Goal: Task Accomplishment & Management: Manage account settings

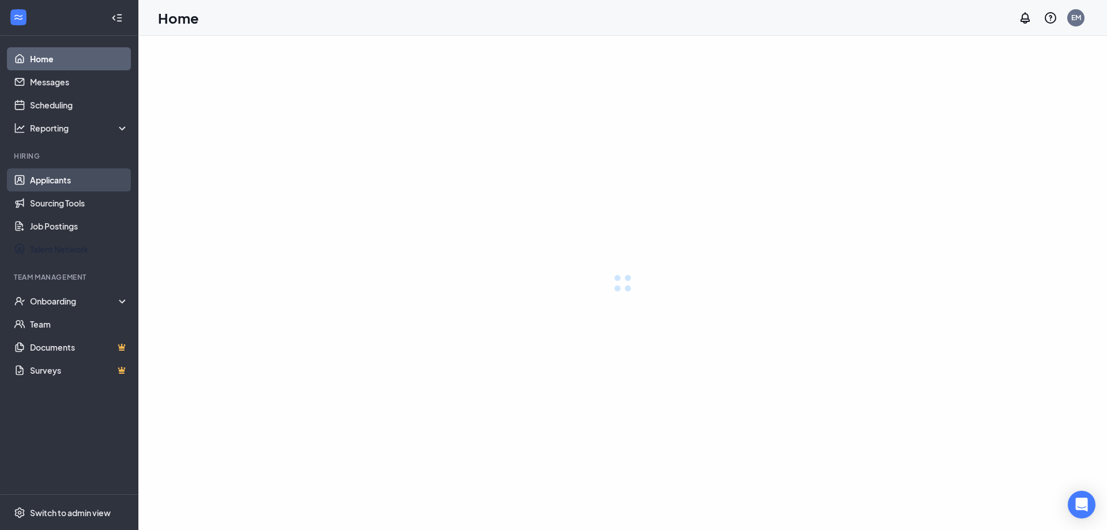
click at [58, 175] on link "Applicants" at bounding box center [79, 179] width 99 height 23
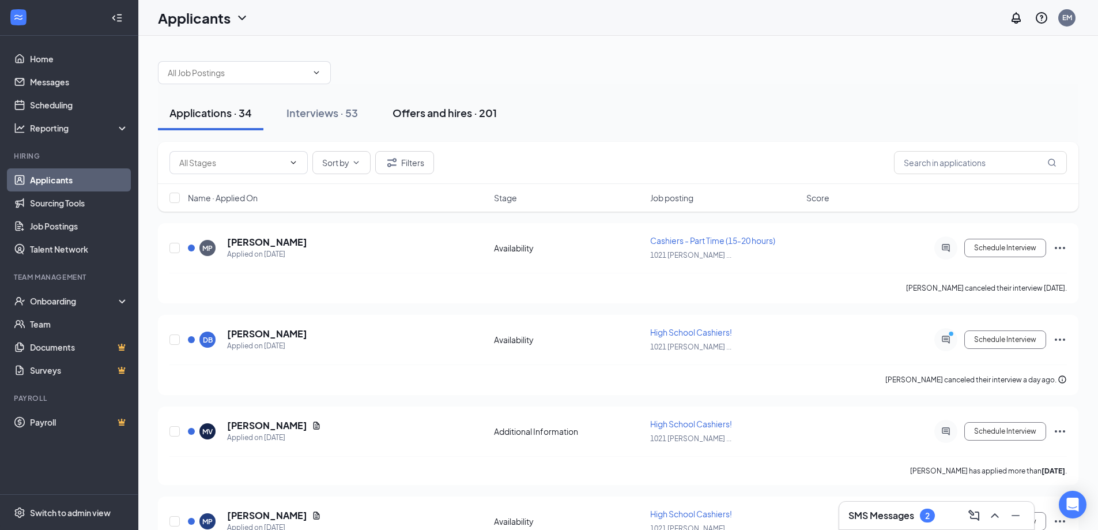
click at [430, 112] on div "Offers and hires · 201" at bounding box center [445, 113] width 104 height 14
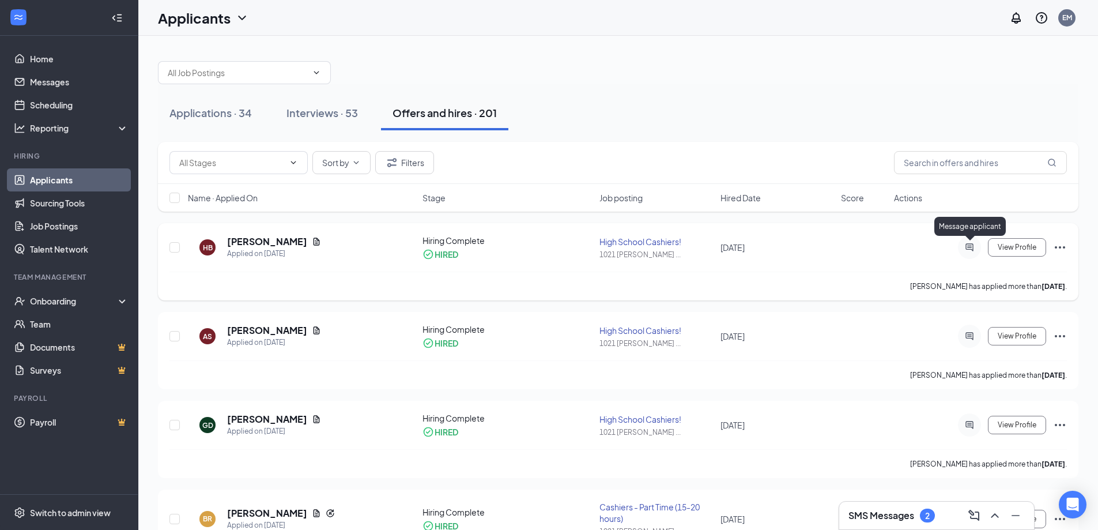
click at [970, 250] on icon "ActiveChat" at bounding box center [970, 247] width 14 height 9
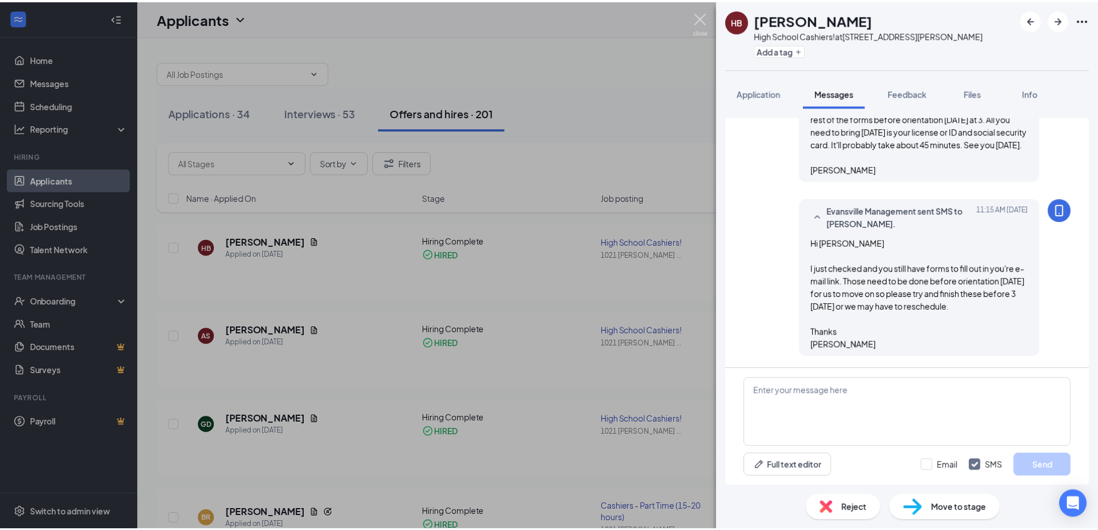
scroll to position [440, 0]
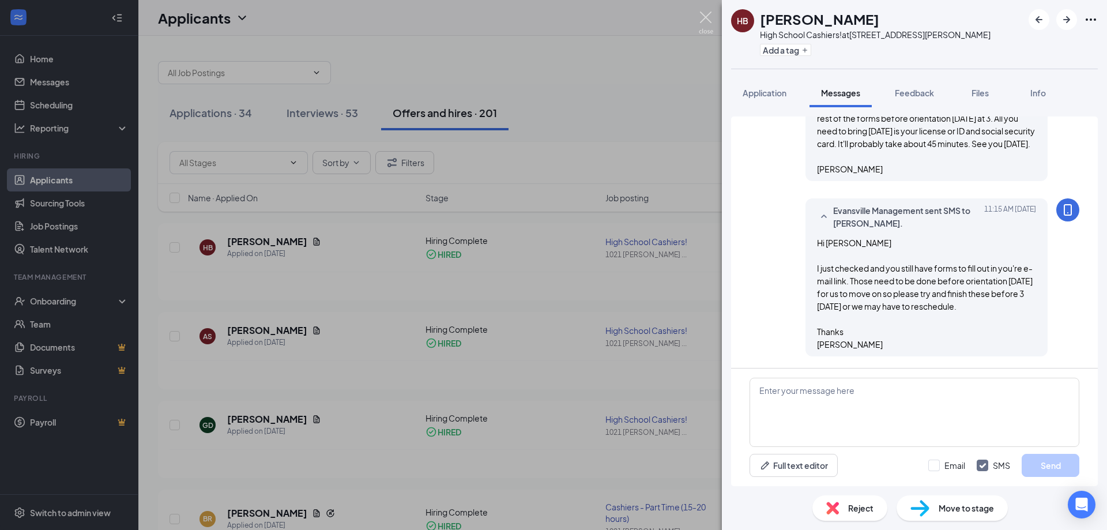
click at [703, 18] on img at bounding box center [706, 23] width 14 height 22
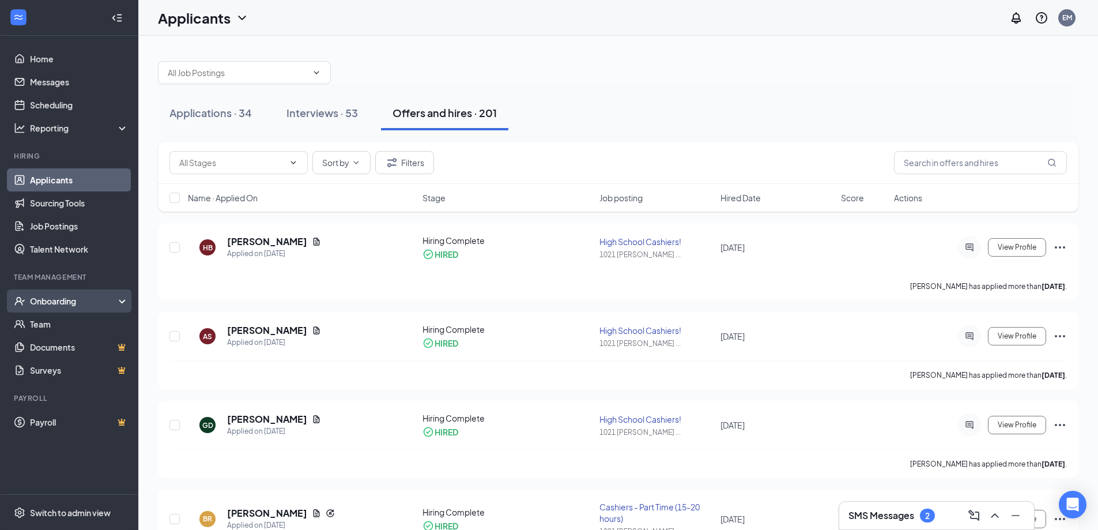
click at [71, 296] on div "Onboarding" at bounding box center [74, 301] width 89 height 12
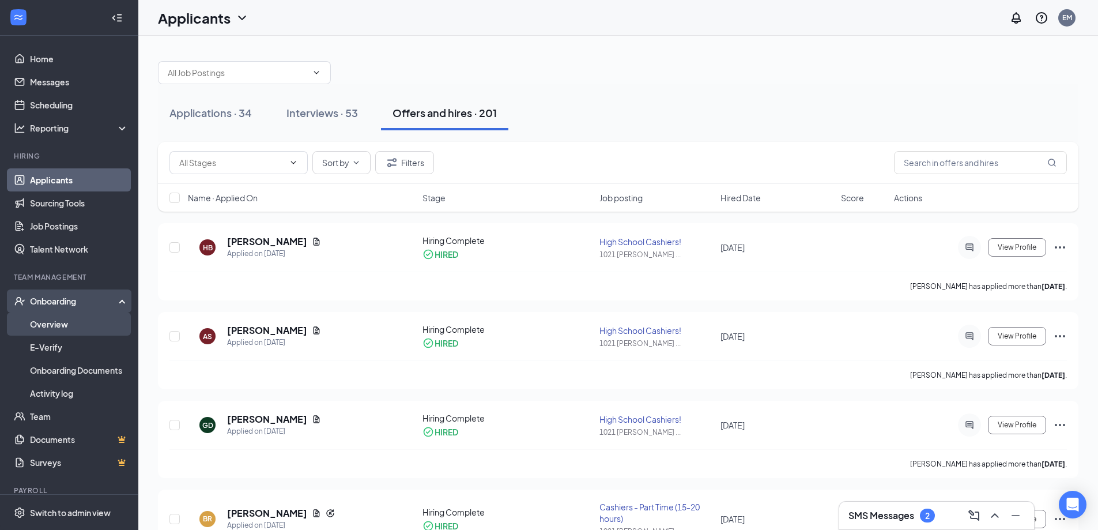
click at [77, 329] on link "Overview" at bounding box center [79, 323] width 99 height 23
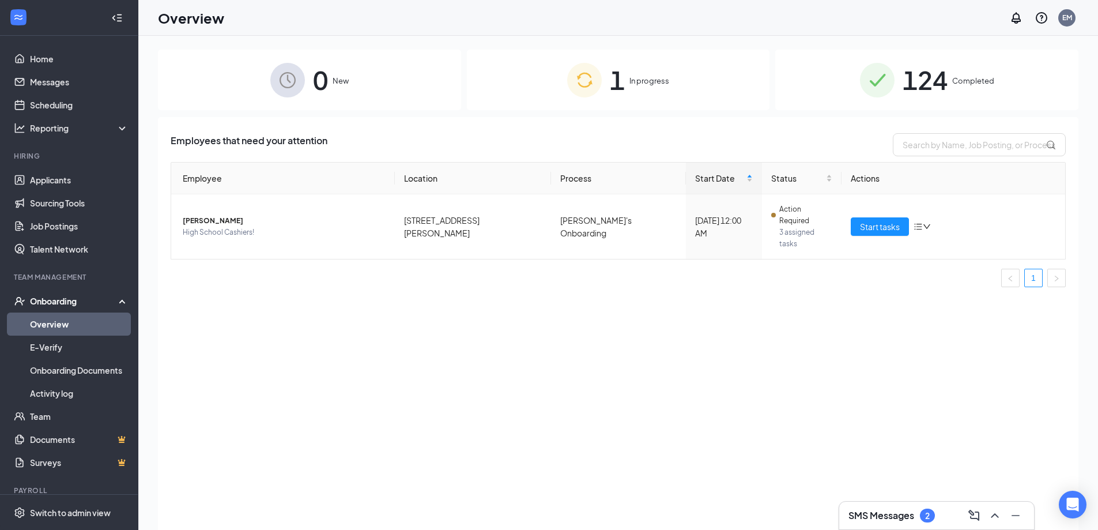
click at [696, 91] on div "1 In progress" at bounding box center [618, 80] width 303 height 61
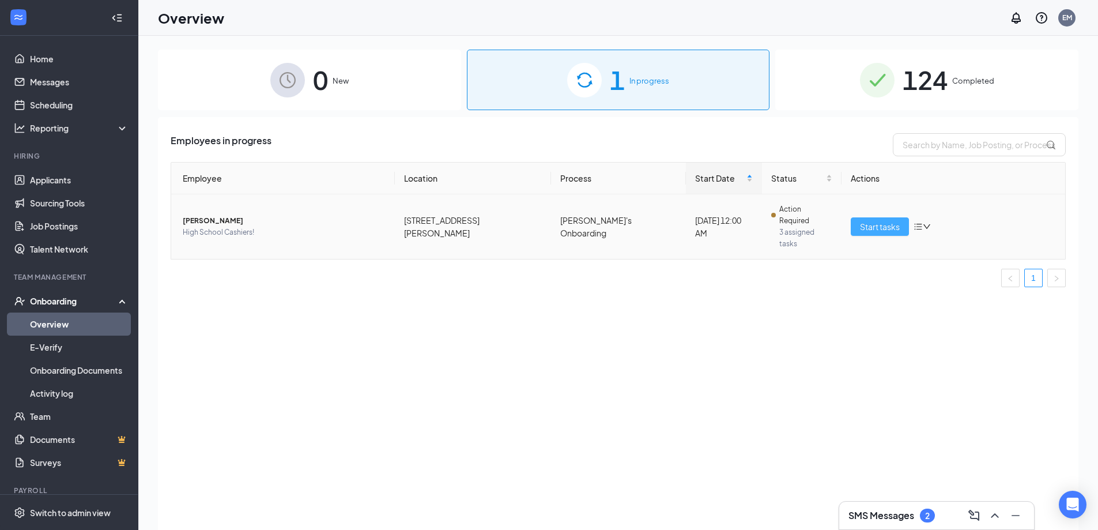
click at [886, 220] on span "Start tasks" at bounding box center [880, 226] width 40 height 13
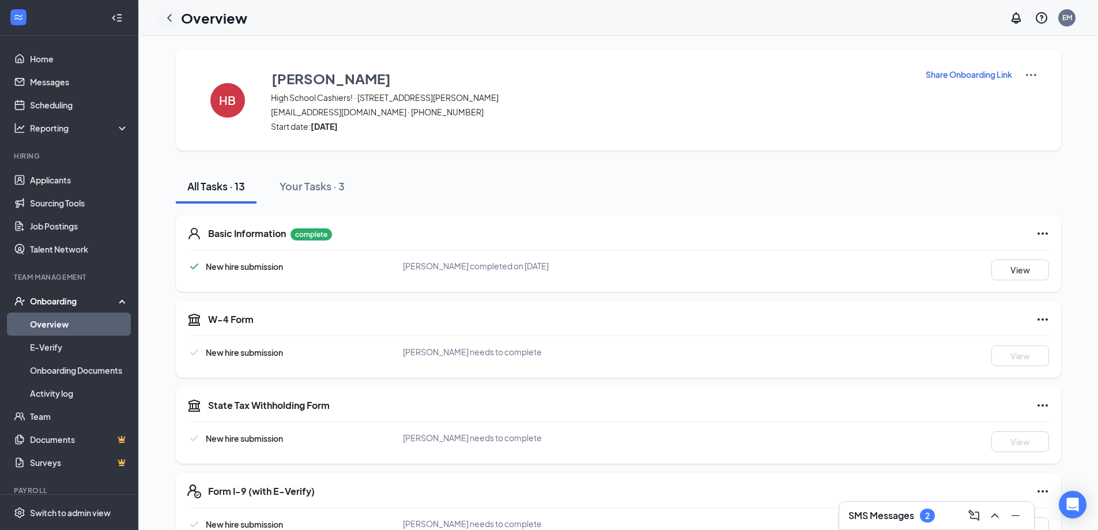
click at [165, 14] on icon "ChevronLeft" at bounding box center [170, 18] width 14 height 14
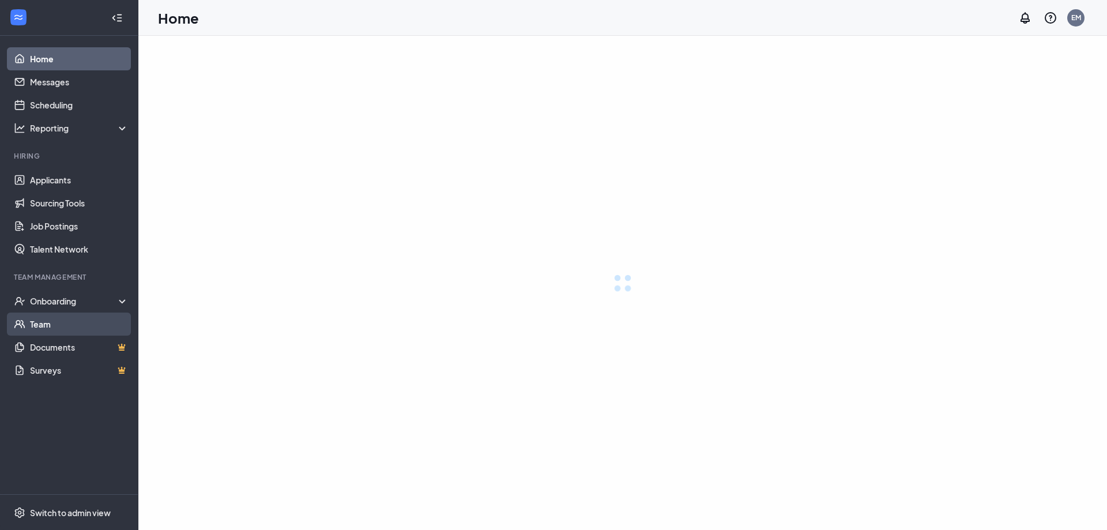
click at [62, 299] on div "Onboarding" at bounding box center [79, 301] width 99 height 12
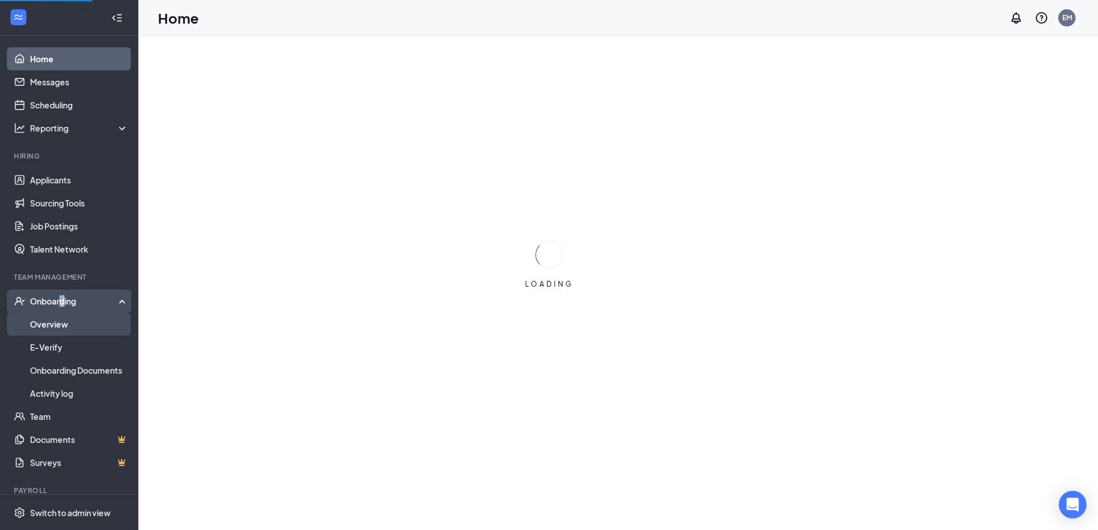
click at [62, 317] on link "Overview" at bounding box center [79, 323] width 99 height 23
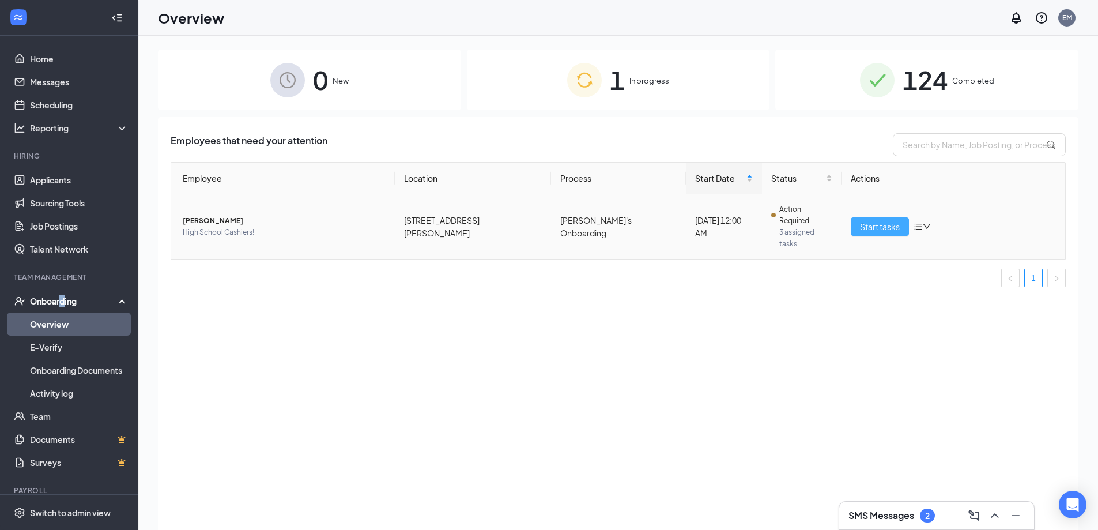
click at [866, 217] on button "Start tasks" at bounding box center [880, 226] width 58 height 18
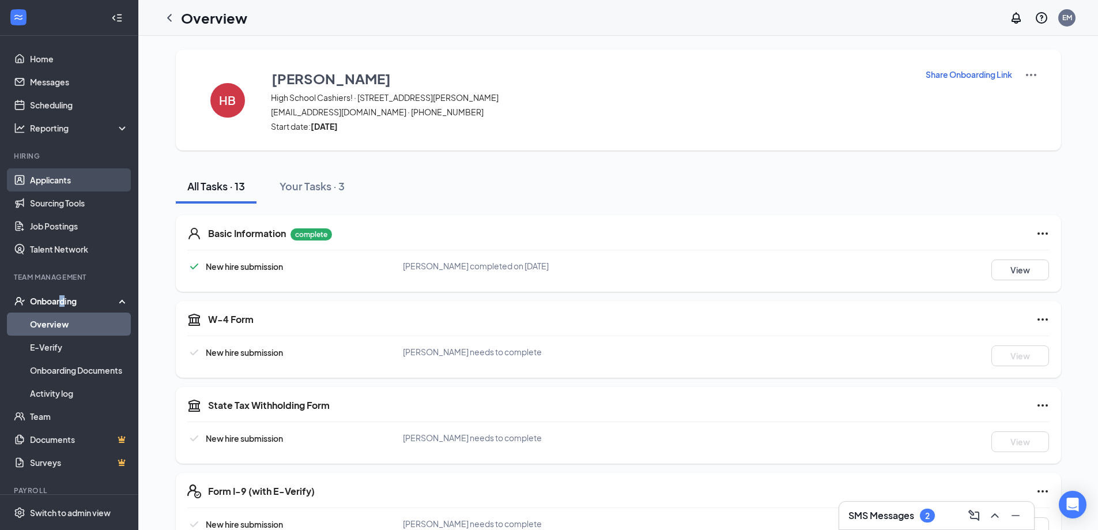
click at [62, 184] on link "Applicants" at bounding box center [79, 179] width 99 height 23
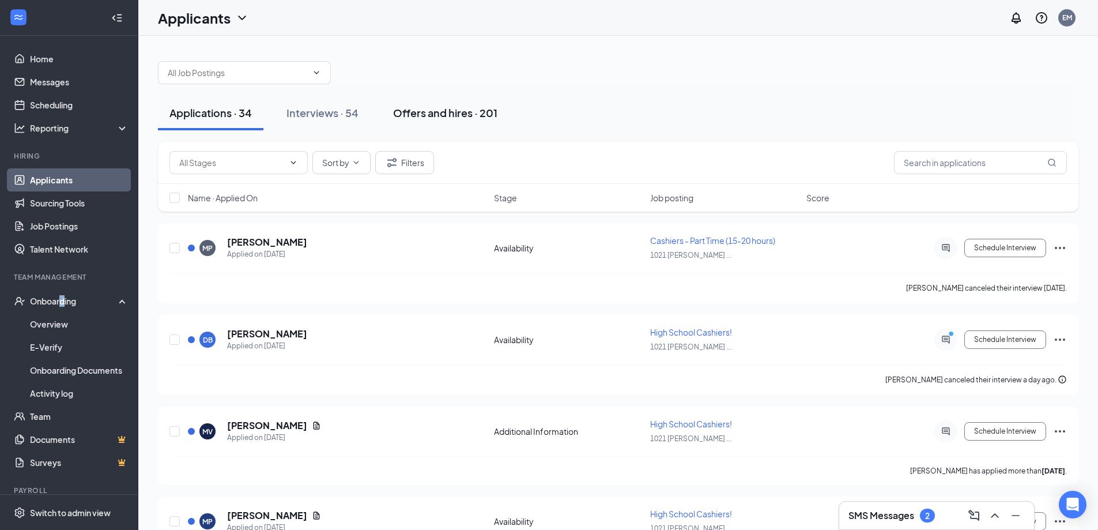
click at [474, 118] on div "Offers and hires · 201" at bounding box center [445, 113] width 104 height 14
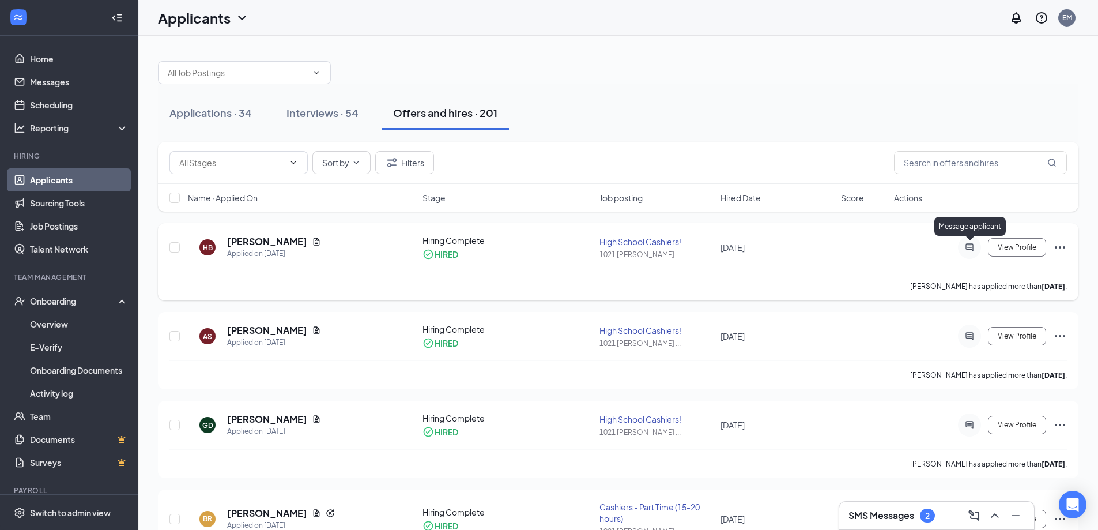
click at [970, 244] on icon "ActiveChat" at bounding box center [969, 246] width 7 height 7
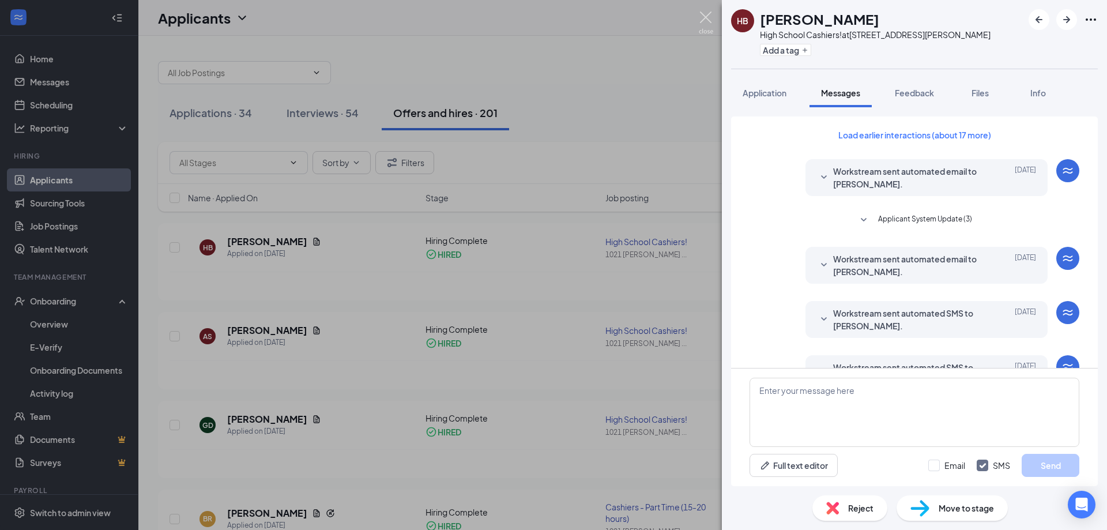
click at [703, 20] on img at bounding box center [706, 23] width 14 height 22
